Goal: Find specific page/section: Find specific page/section

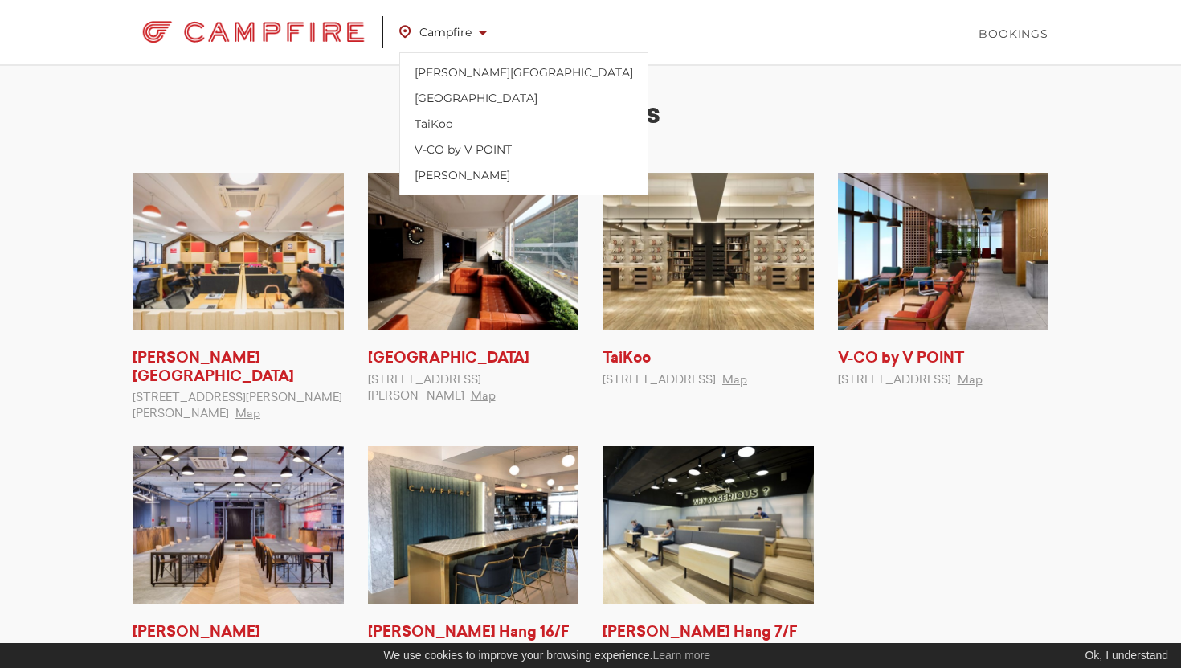
click at [488, 37] on link "Campfire" at bounding box center [451, 32] width 104 height 37
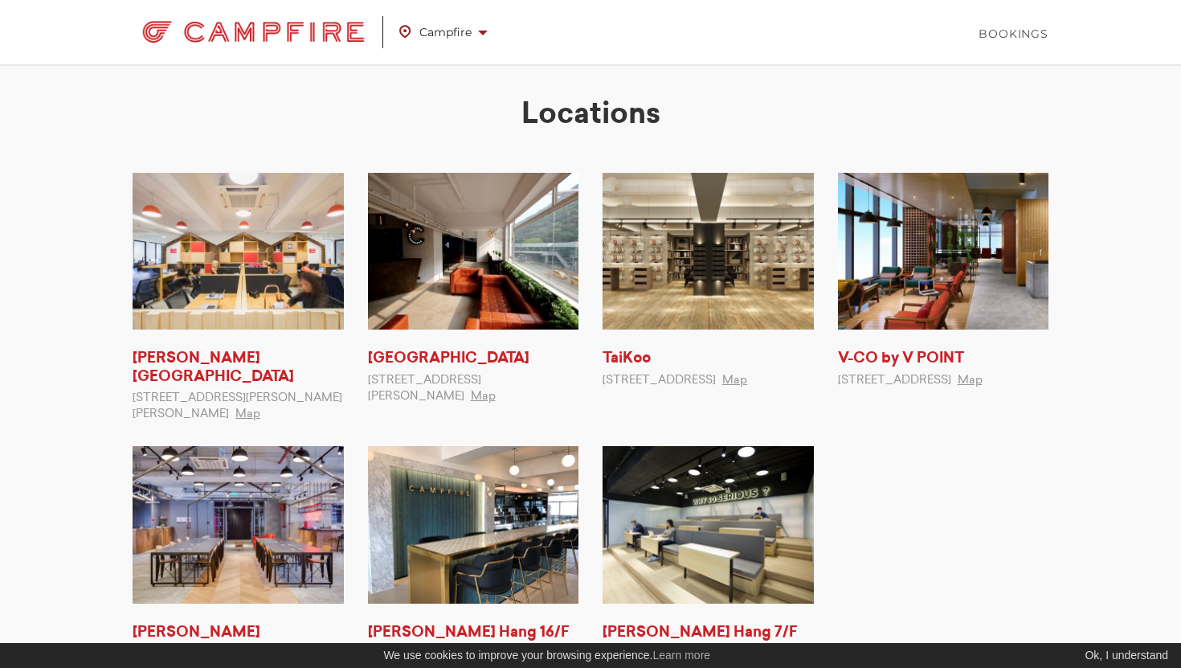
click at [488, 37] on link "Campfire" at bounding box center [451, 32] width 104 height 37
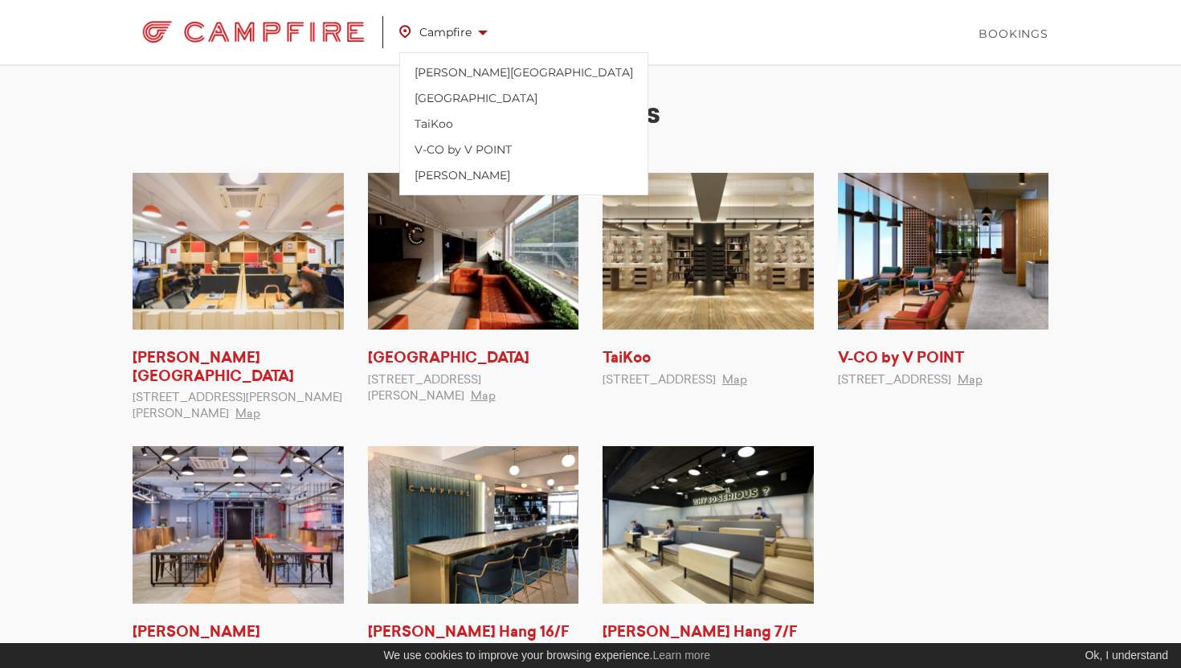
click at [488, 37] on link "Campfire" at bounding box center [451, 32] width 104 height 37
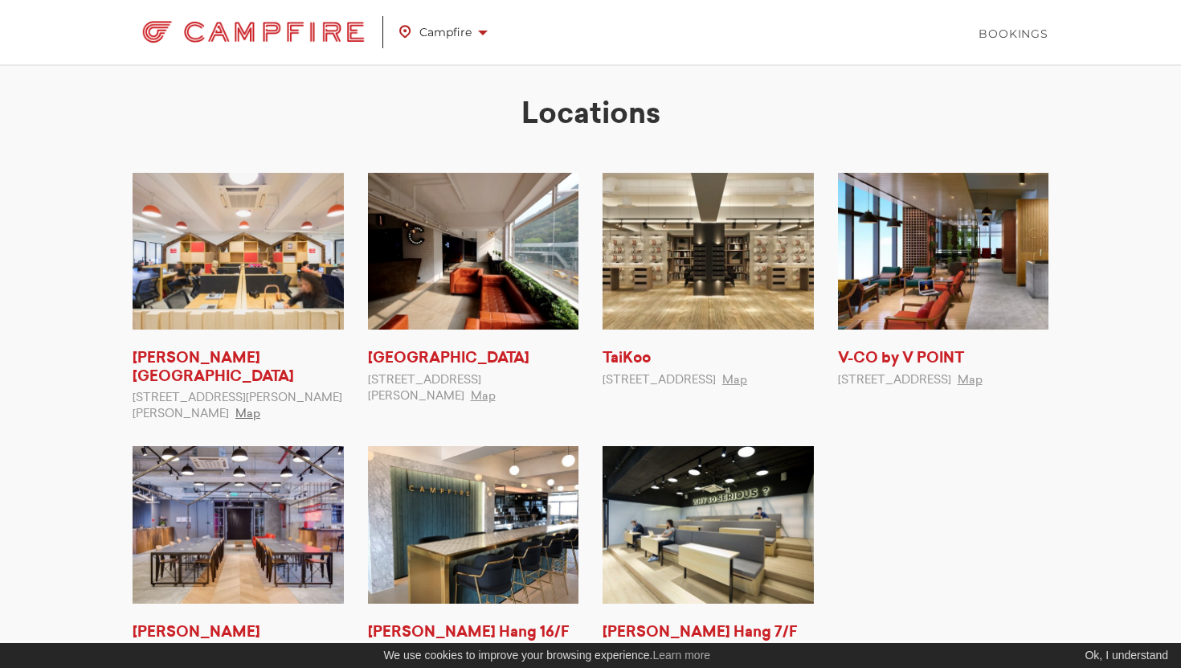
click at [235, 410] on link "Map" at bounding box center [247, 413] width 25 height 11
click at [471, 398] on link "Map" at bounding box center [483, 395] width 25 height 11
click at [782, 388] on div "[STREET_ADDRESS] Map" at bounding box center [707, 380] width 211 height 16
click at [747, 386] on link "Map" at bounding box center [734, 379] width 25 height 11
drag, startPoint x: 158, startPoint y: 416, endPoint x: 126, endPoint y: 379, distance: 49.0
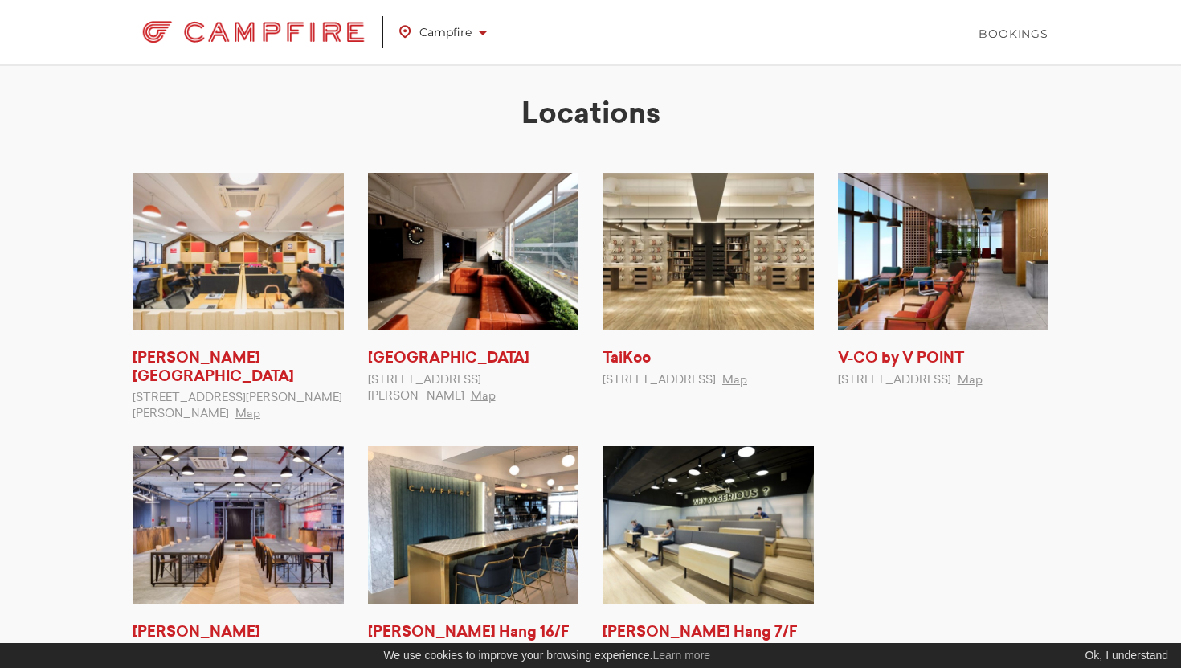
click at [126, 379] on li "[PERSON_NAME][GEOGRAPHIC_DATA] [STREET_ADDRESS][PERSON_NAME][PERSON_NAME] Map" at bounding box center [237, 297] width 235 height 249
copy span "[STREET_ADDRESS][PERSON_NAME][PERSON_NAME]"
drag, startPoint x: 370, startPoint y: 382, endPoint x: 426, endPoint y: 401, distance: 59.2
click at [426, 401] on span "[STREET_ADDRESS][PERSON_NAME]" at bounding box center [424, 387] width 113 height 27
copy span "[STREET_ADDRESS][PERSON_NAME]"
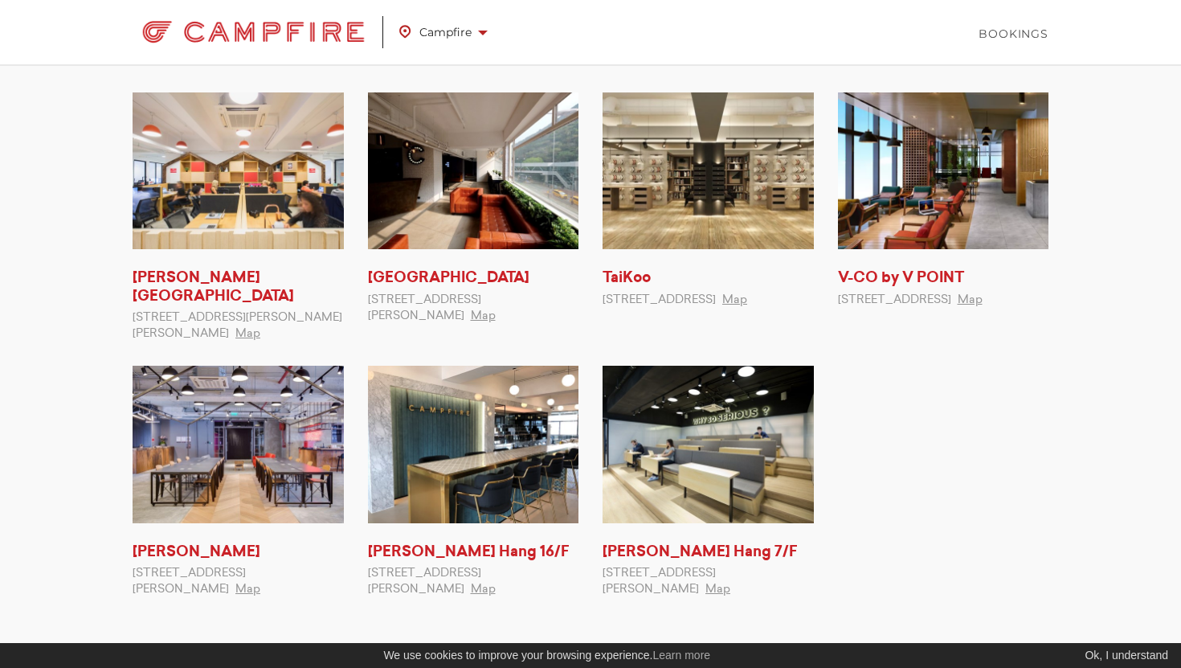
scroll to position [82, 0]
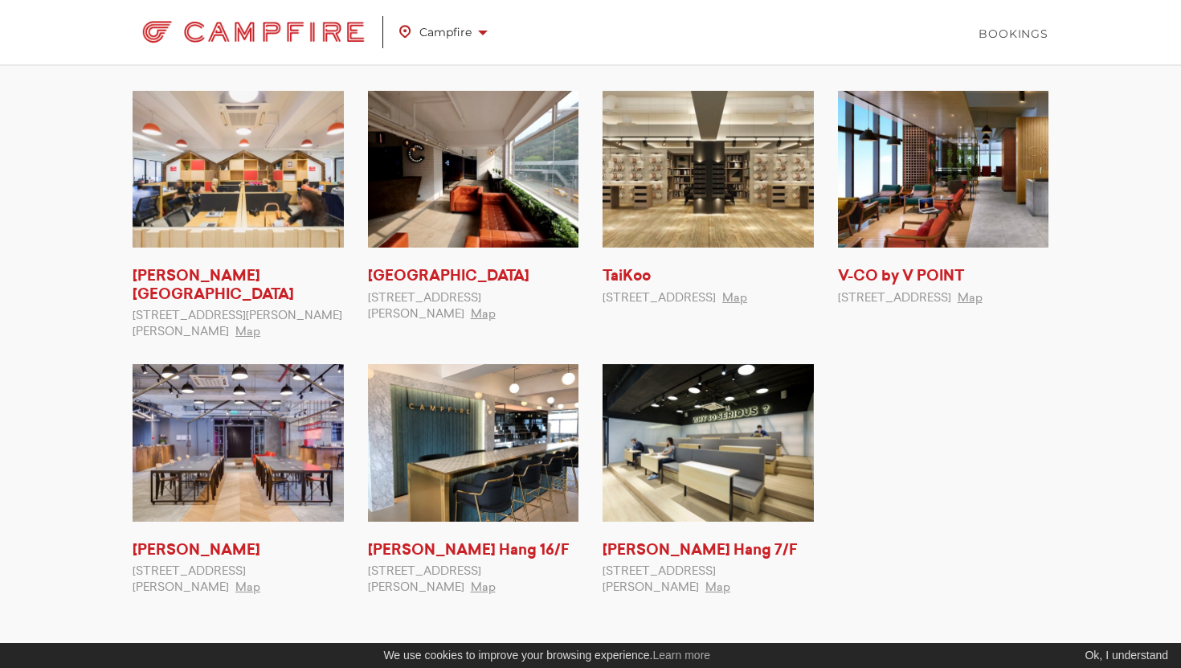
drag, startPoint x: 604, startPoint y: 570, endPoint x: 729, endPoint y: 585, distance: 126.2
click at [729, 585] on div "[STREET_ADDRESS][PERSON_NAME] Map" at bounding box center [707, 579] width 211 height 32
copy span "[STREET_ADDRESS][PERSON_NAME]"
drag, startPoint x: 365, startPoint y: 567, endPoint x: 489, endPoint y: 591, distance: 126.0
click at [489, 591] on li "[PERSON_NAME] Hang 16/F [STREET_ADDRESS][PERSON_NAME] Map" at bounding box center [473, 479] width 235 height 231
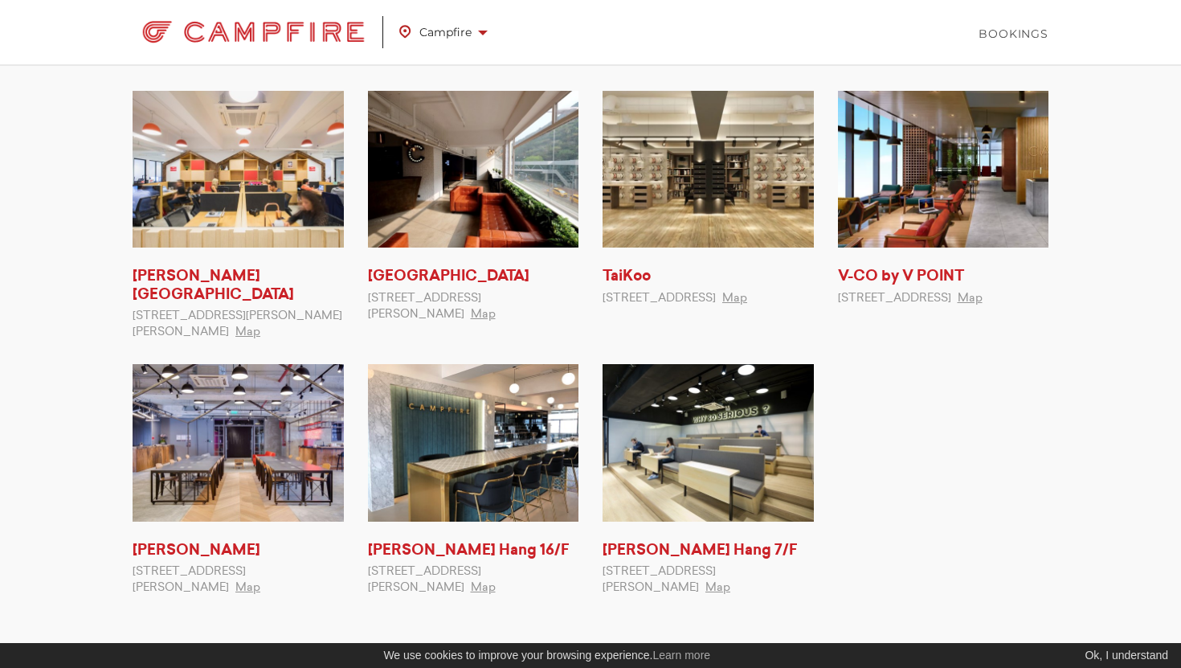
copy span "[STREET_ADDRESS][PERSON_NAME]"
drag, startPoint x: 601, startPoint y: 566, endPoint x: 725, endPoint y: 586, distance: 125.3
click at [725, 586] on li "[PERSON_NAME] Hang 7/F [STREET_ADDRESS][PERSON_NAME] Map" at bounding box center [707, 479] width 235 height 231
copy span "[STREET_ADDRESS][PERSON_NAME]"
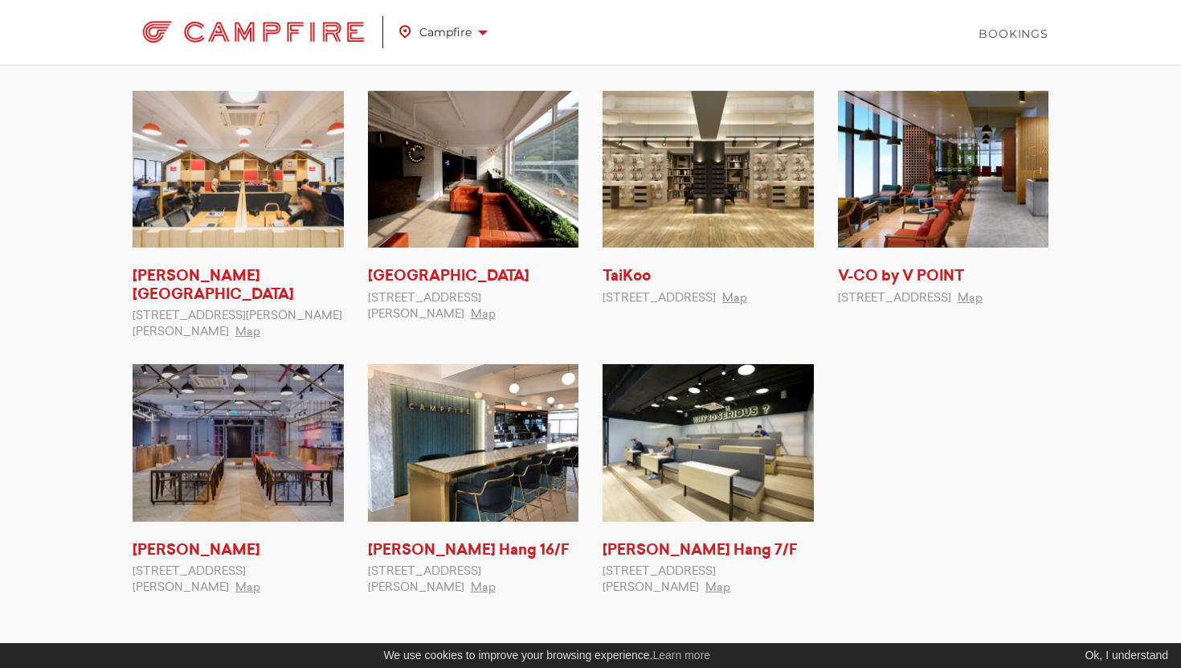
scroll to position [0, 0]
